Goal: Task Accomplishment & Management: Manage account settings

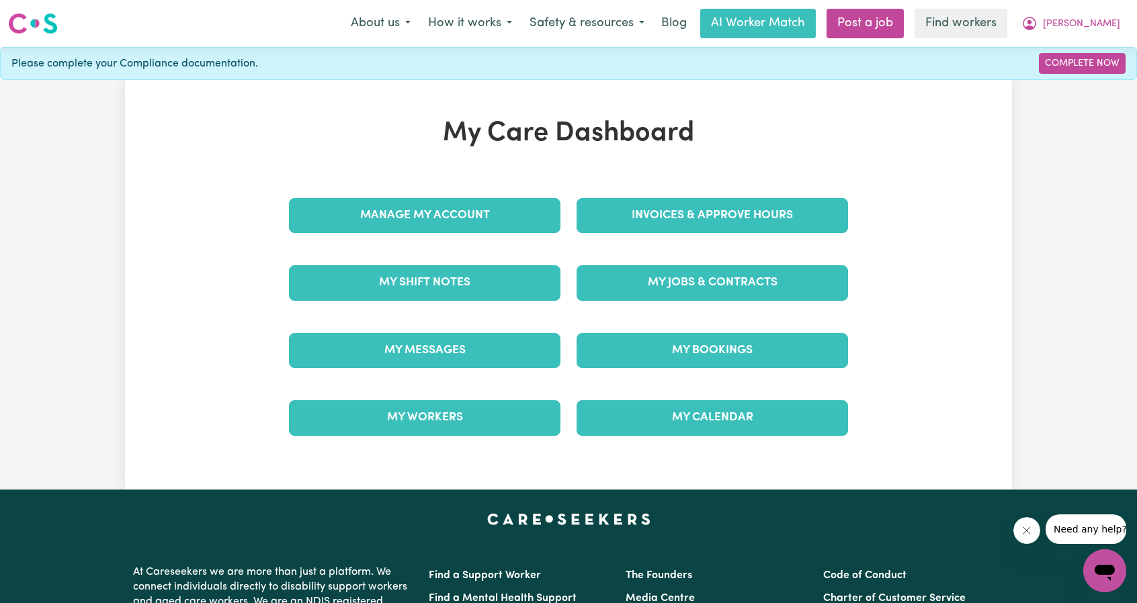
click at [658, 295] on link "My Jobs & Contracts" at bounding box center [711, 282] width 271 height 35
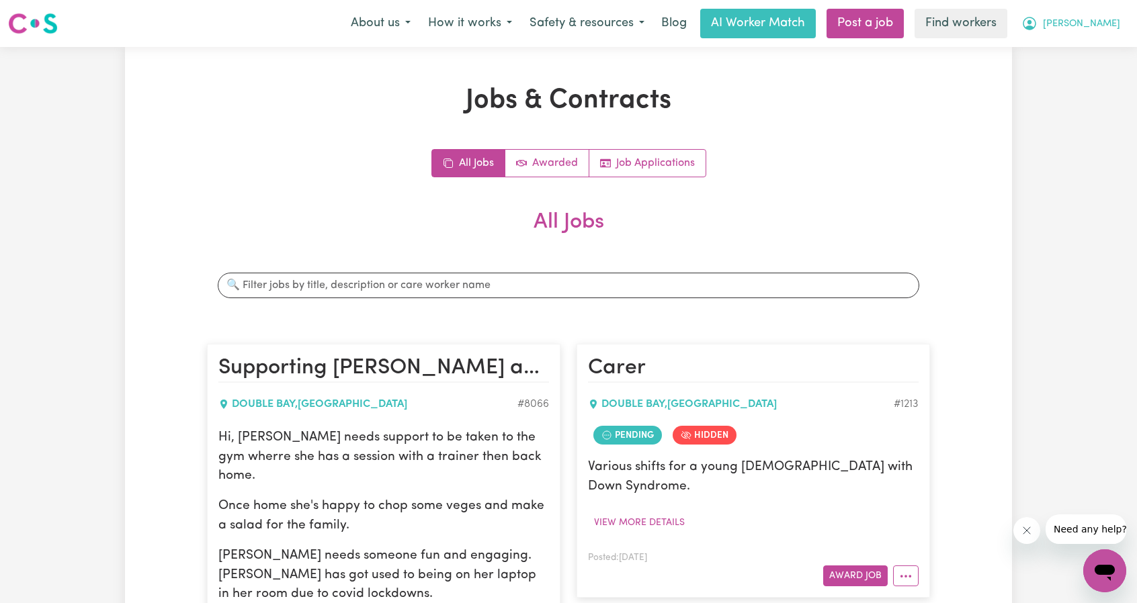
click at [1103, 18] on span "[PERSON_NAME]" at bounding box center [1081, 24] width 77 height 15
click at [1085, 76] on link "Logout" at bounding box center [1075, 77] width 106 height 26
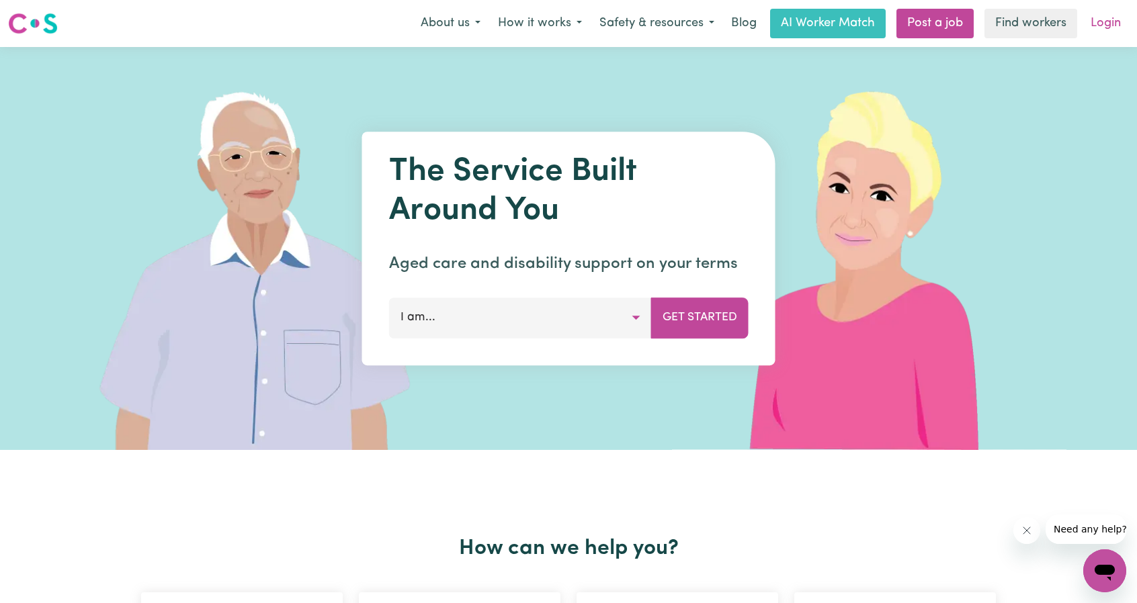
click at [1099, 24] on link "Login" at bounding box center [1105, 24] width 46 height 30
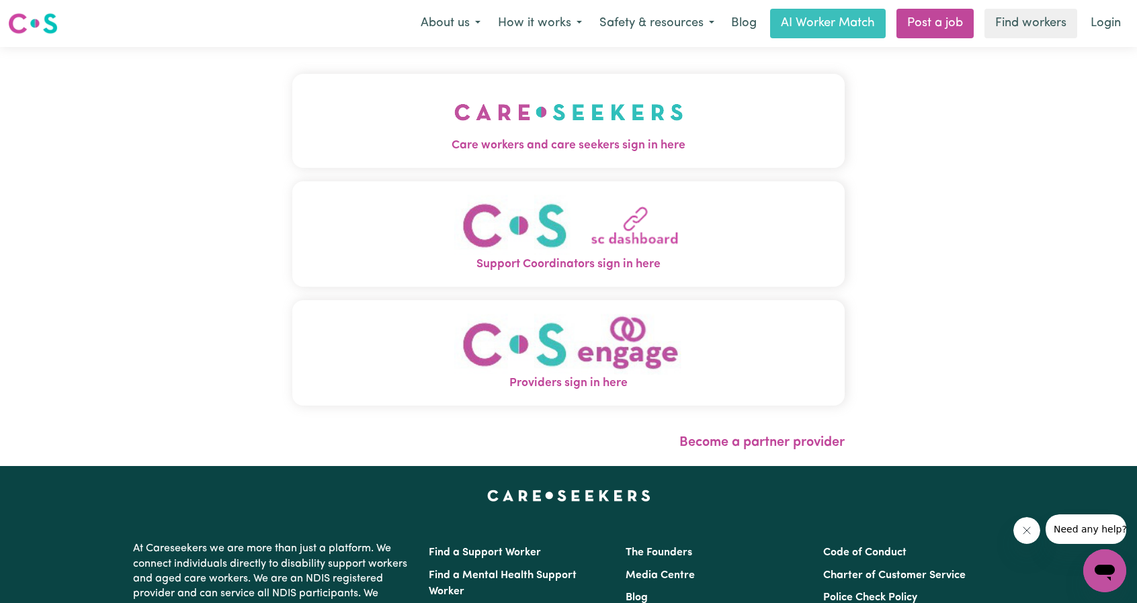
click at [454, 124] on img "Care workers and care seekers sign in here" at bounding box center [568, 112] width 229 height 50
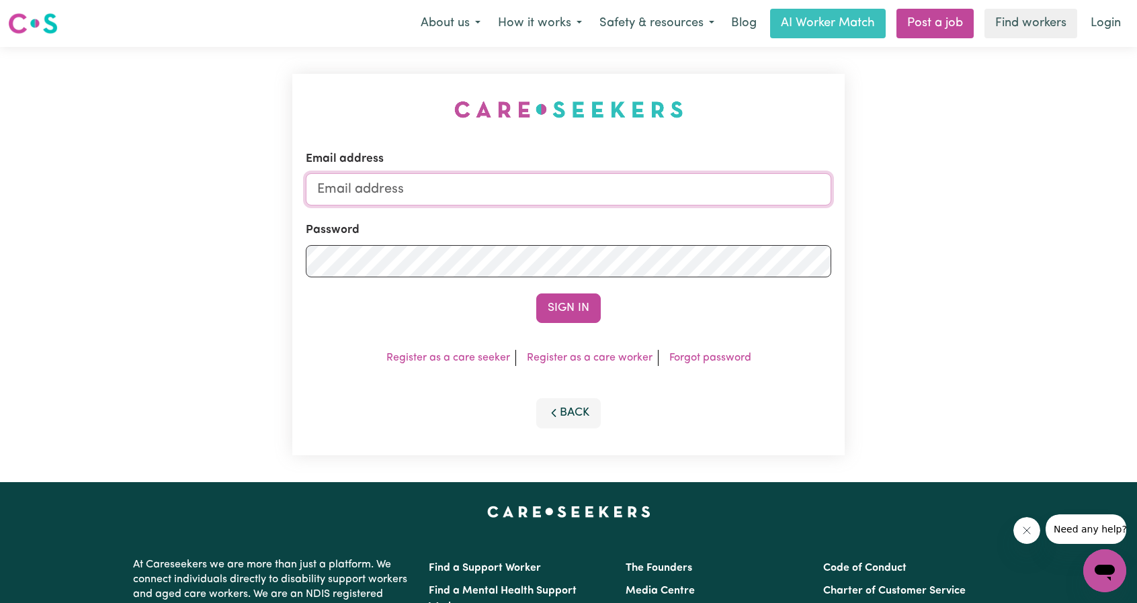
click at [554, 183] on input "Email address" at bounding box center [568, 189] width 525 height 32
drag, startPoint x: 386, startPoint y: 185, endPoint x: 668, endPoint y: 205, distance: 282.9
click at [670, 204] on input "[EMAIL_ADDRESS][PERSON_NAME][DOMAIN_NAME]" at bounding box center [568, 189] width 525 height 32
type input "superuser~jzuckerman1@outlook.com"
click at [578, 306] on button "Sign In" at bounding box center [568, 309] width 64 height 30
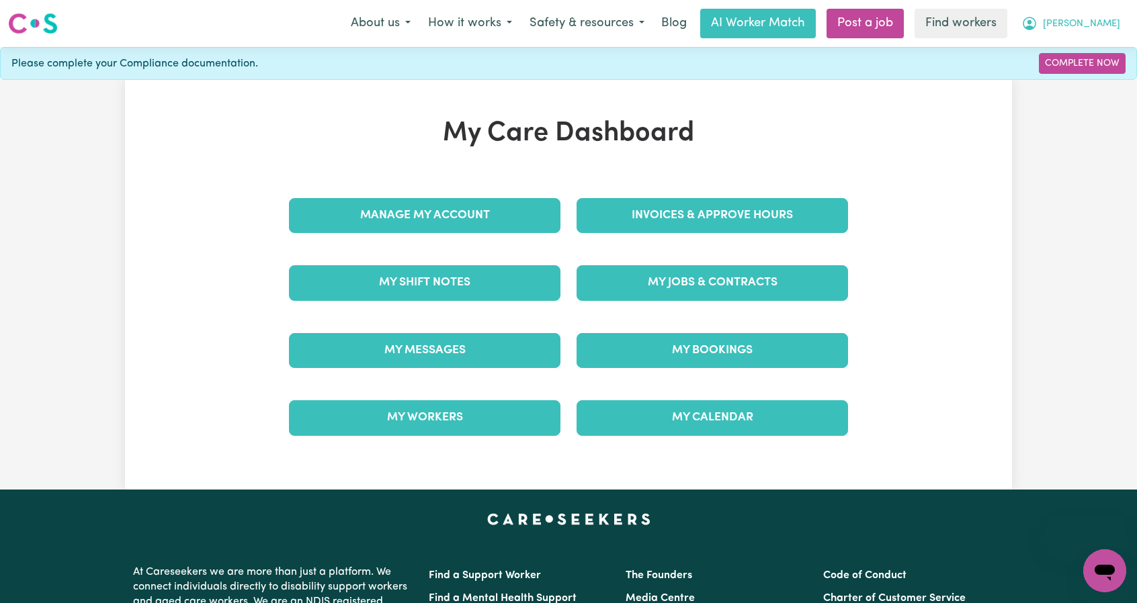
click at [1037, 19] on icon "My Account" at bounding box center [1029, 23] width 16 height 16
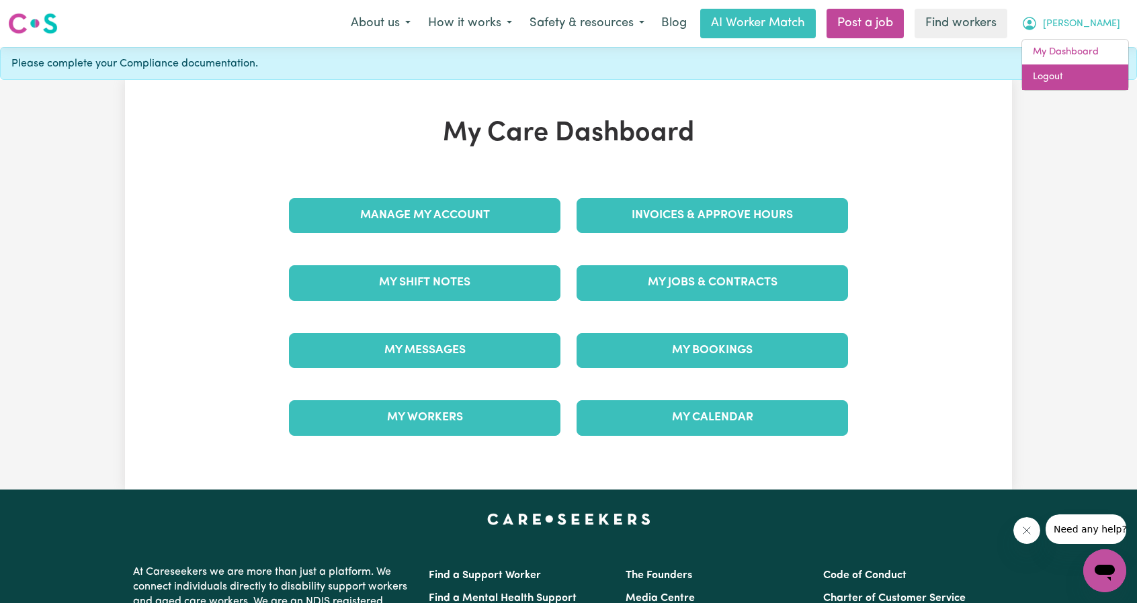
click at [1060, 77] on link "Logout" at bounding box center [1075, 77] width 106 height 26
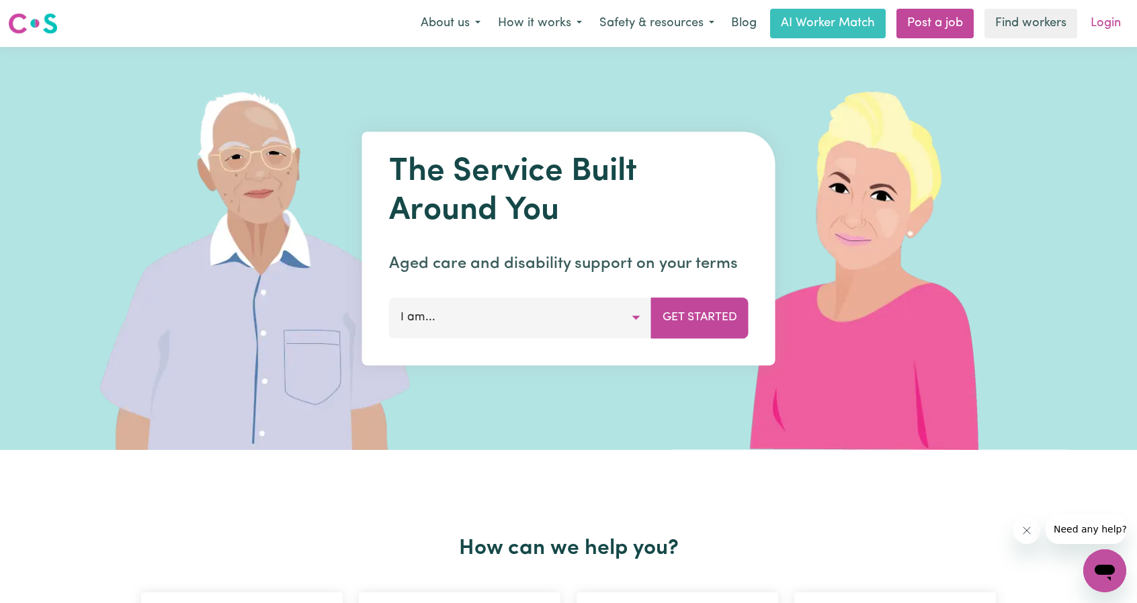
click at [1105, 24] on link "Login" at bounding box center [1105, 24] width 46 height 30
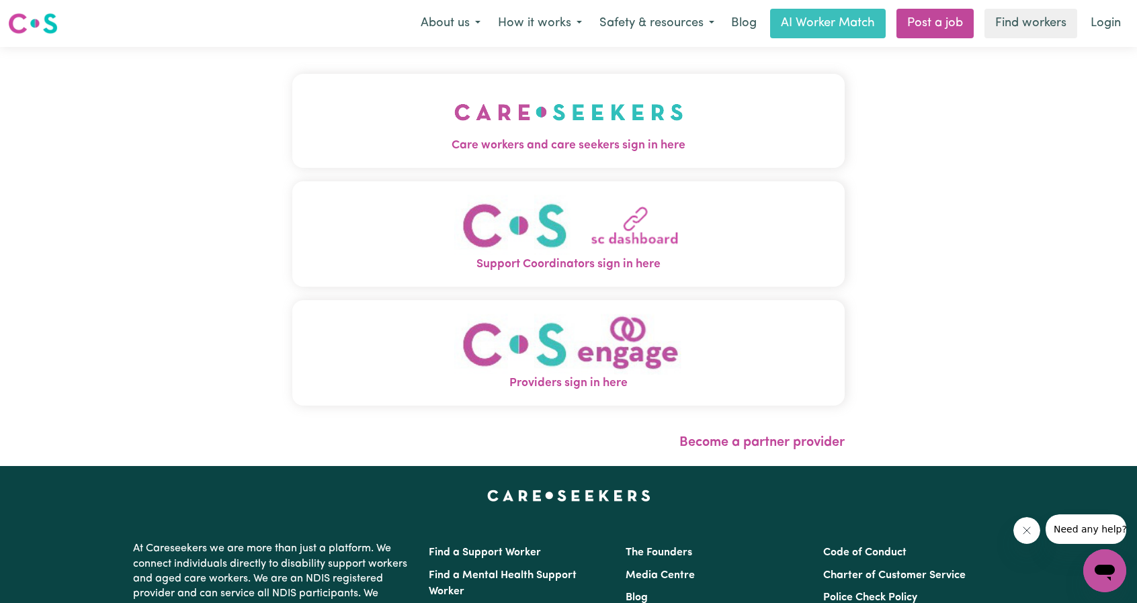
click at [590, 142] on span "Care workers and care seekers sign in here" at bounding box center [568, 145] width 552 height 17
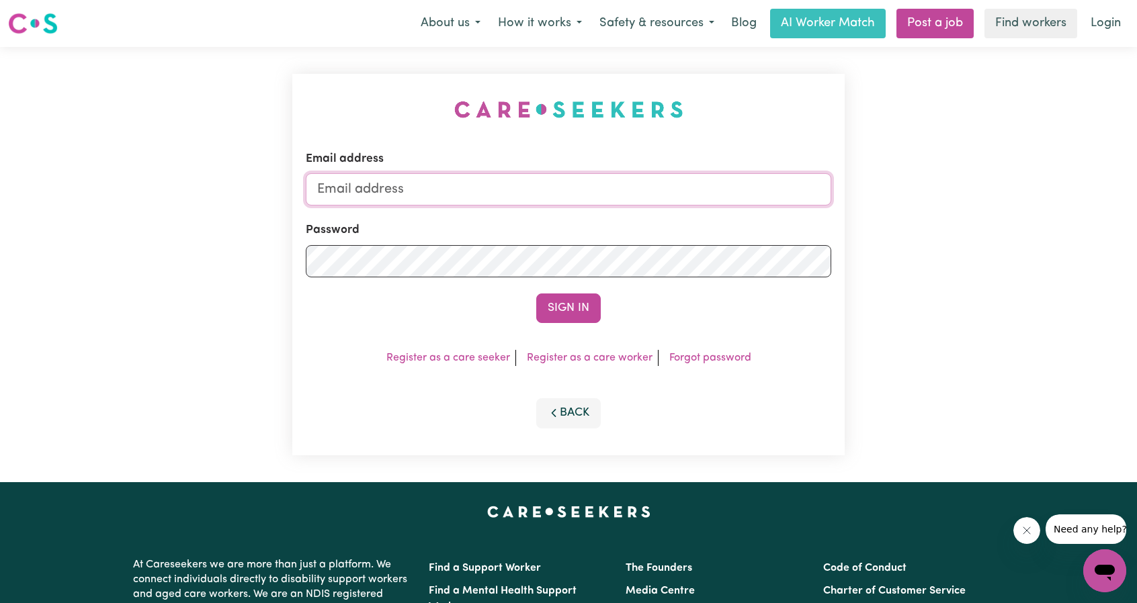
click at [601, 193] on input "Email address" at bounding box center [568, 189] width 525 height 32
drag, startPoint x: 390, startPoint y: 195, endPoint x: 609, endPoint y: 210, distance: 219.5
click at [605, 210] on form "Email address [EMAIL_ADDRESS][PERSON_NAME][DOMAIN_NAME] Password Sign In" at bounding box center [568, 236] width 525 height 173
type input "[EMAIL_ADDRESS][DOMAIN_NAME]"
click at [563, 312] on button "Sign In" at bounding box center [568, 309] width 64 height 30
